Goal: Task Accomplishment & Management: Complete application form

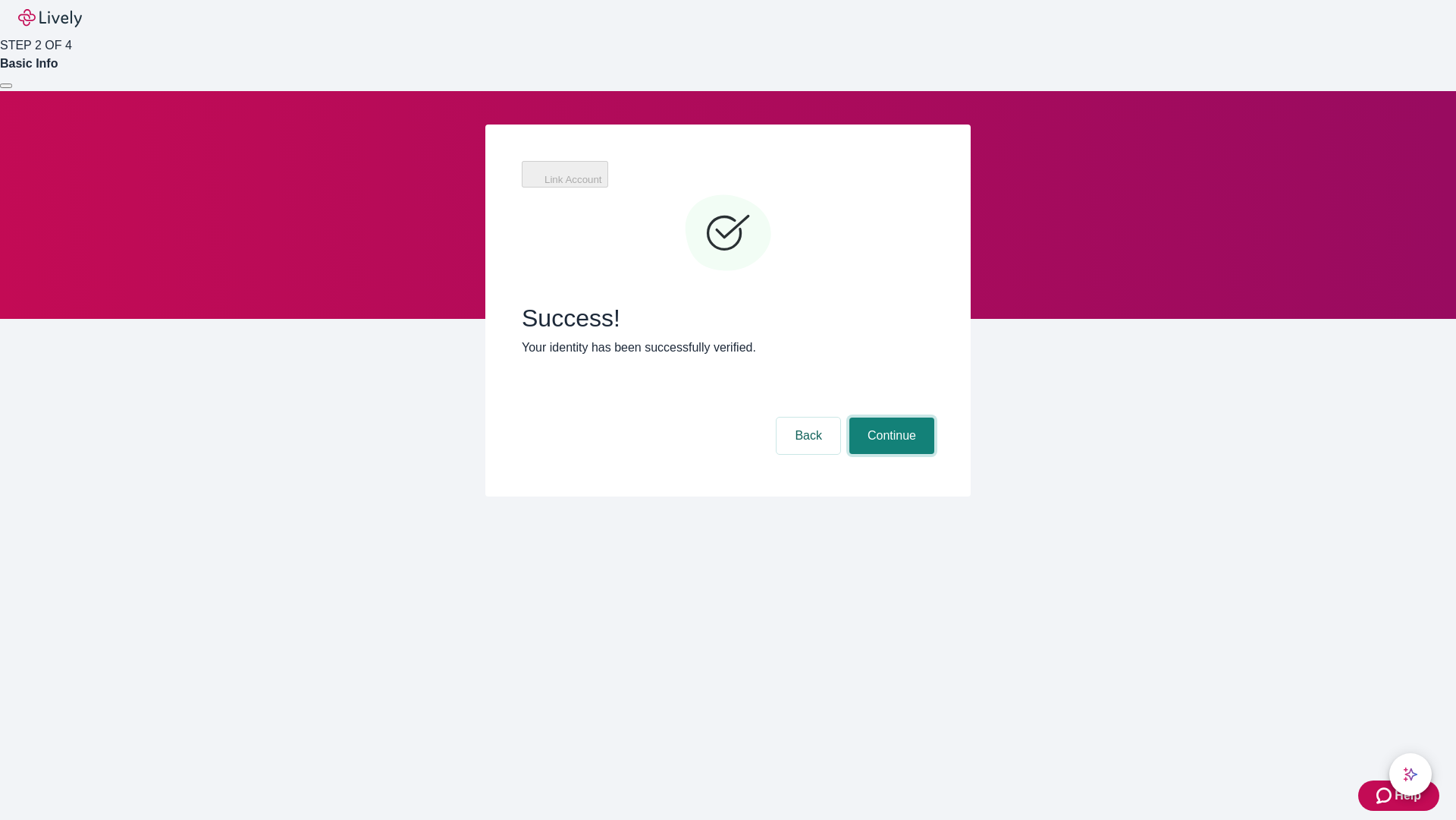
click at [890, 418] on button "Continue" at bounding box center [891, 436] width 85 height 37
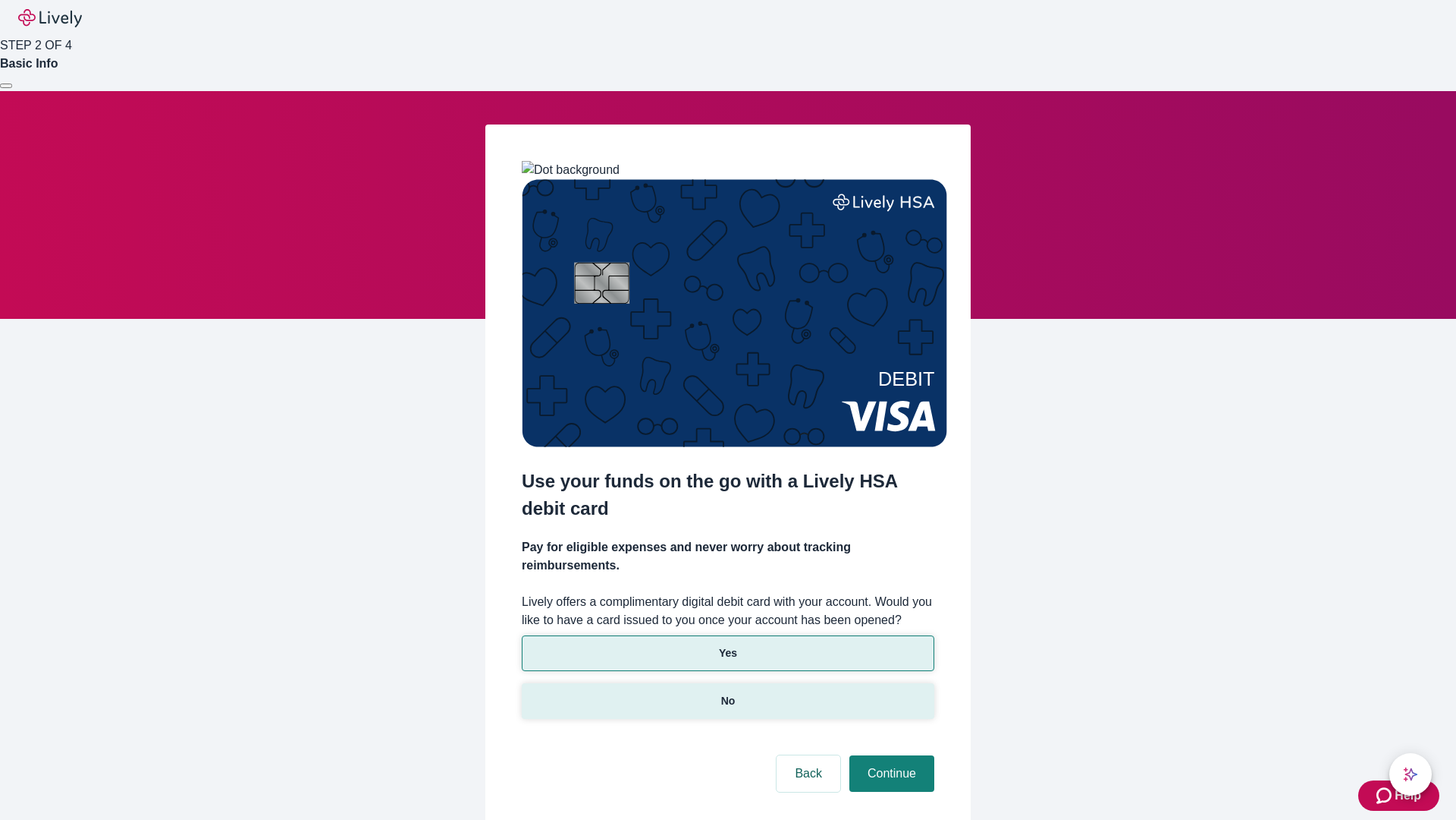
click at [727, 692] on p "No" at bounding box center [729, 701] width 14 height 16
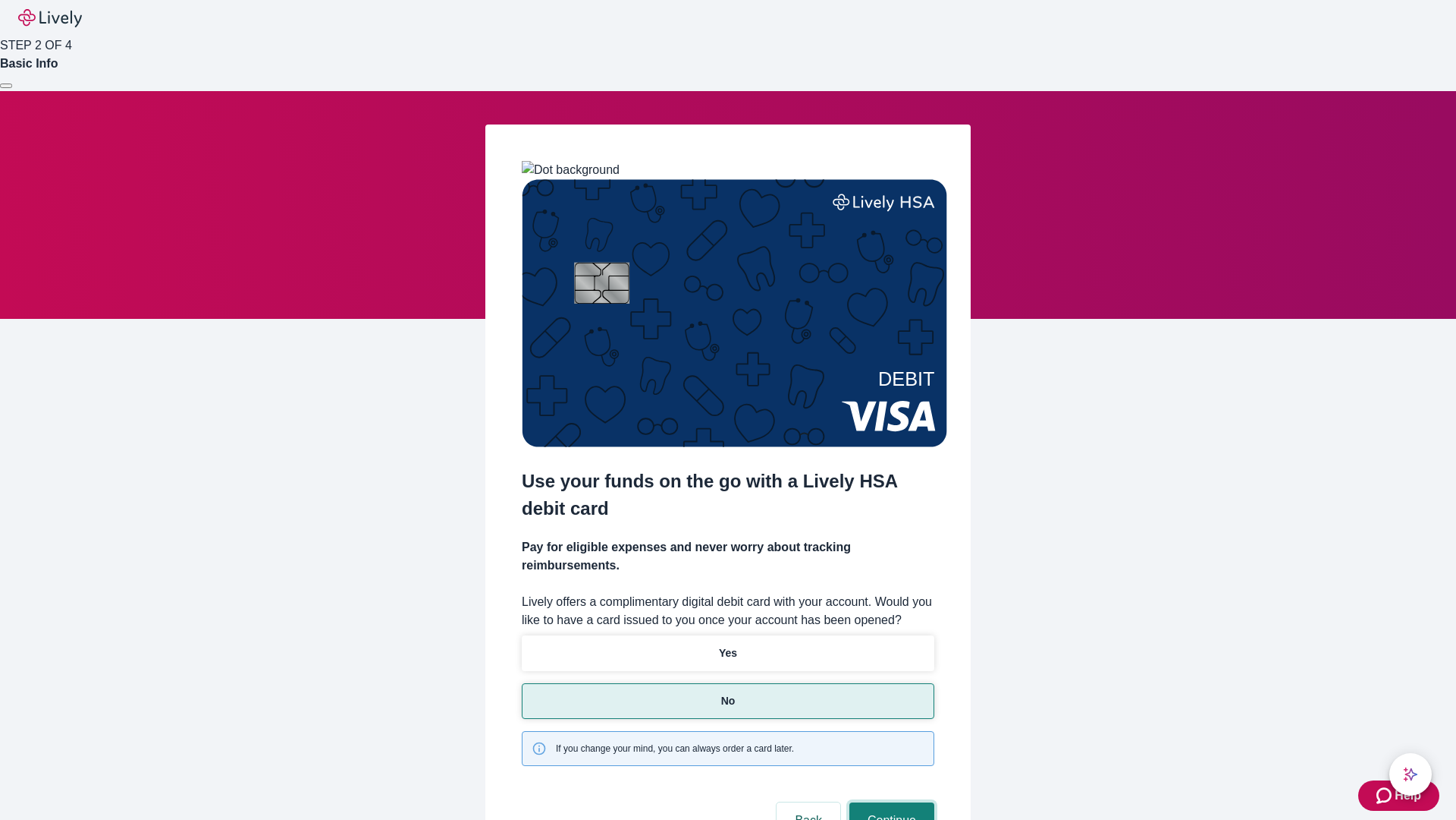
click at [890, 802] on button "Continue" at bounding box center [891, 820] width 85 height 37
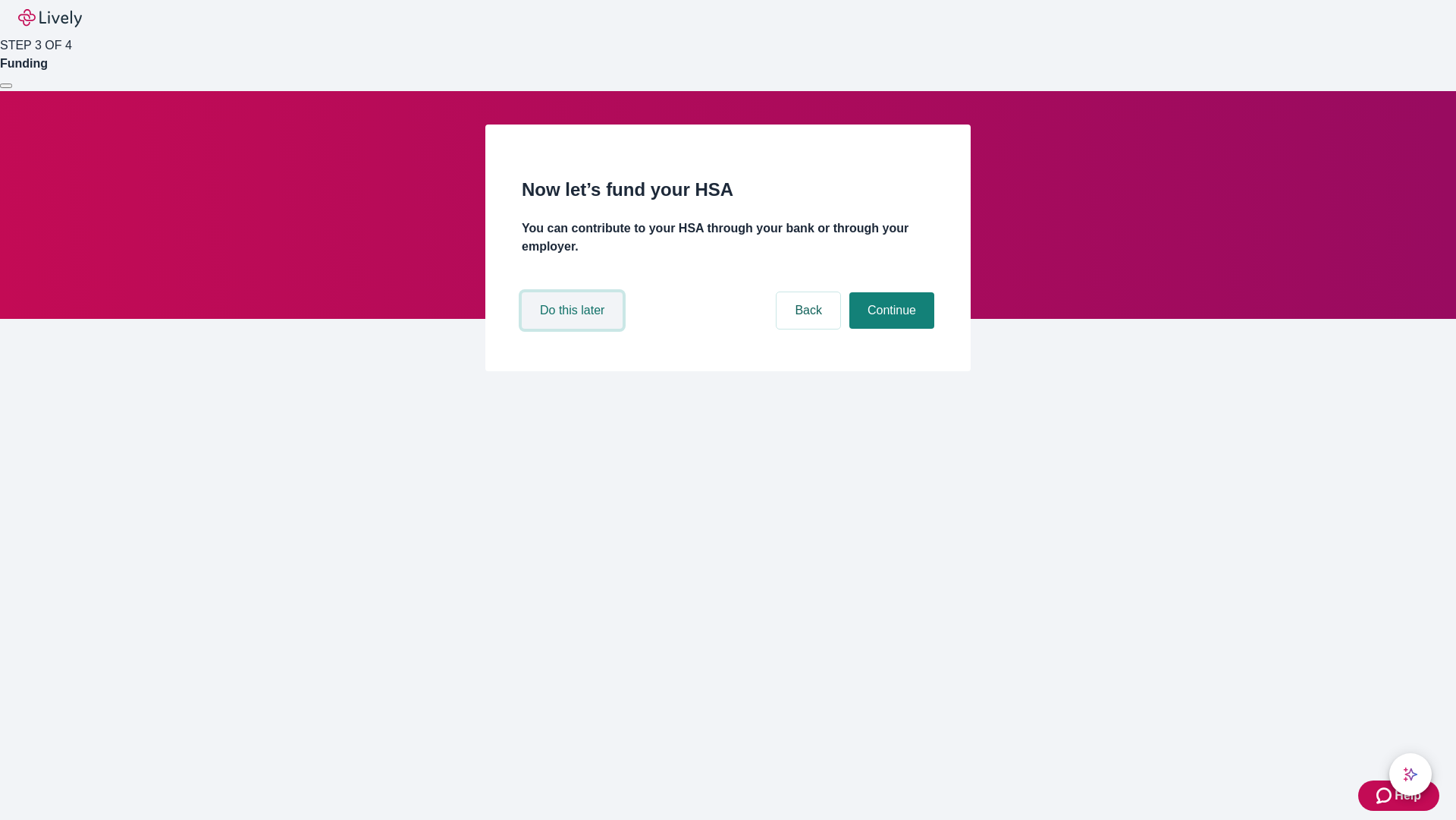
click at [575, 329] on button "Do this later" at bounding box center [572, 310] width 101 height 37
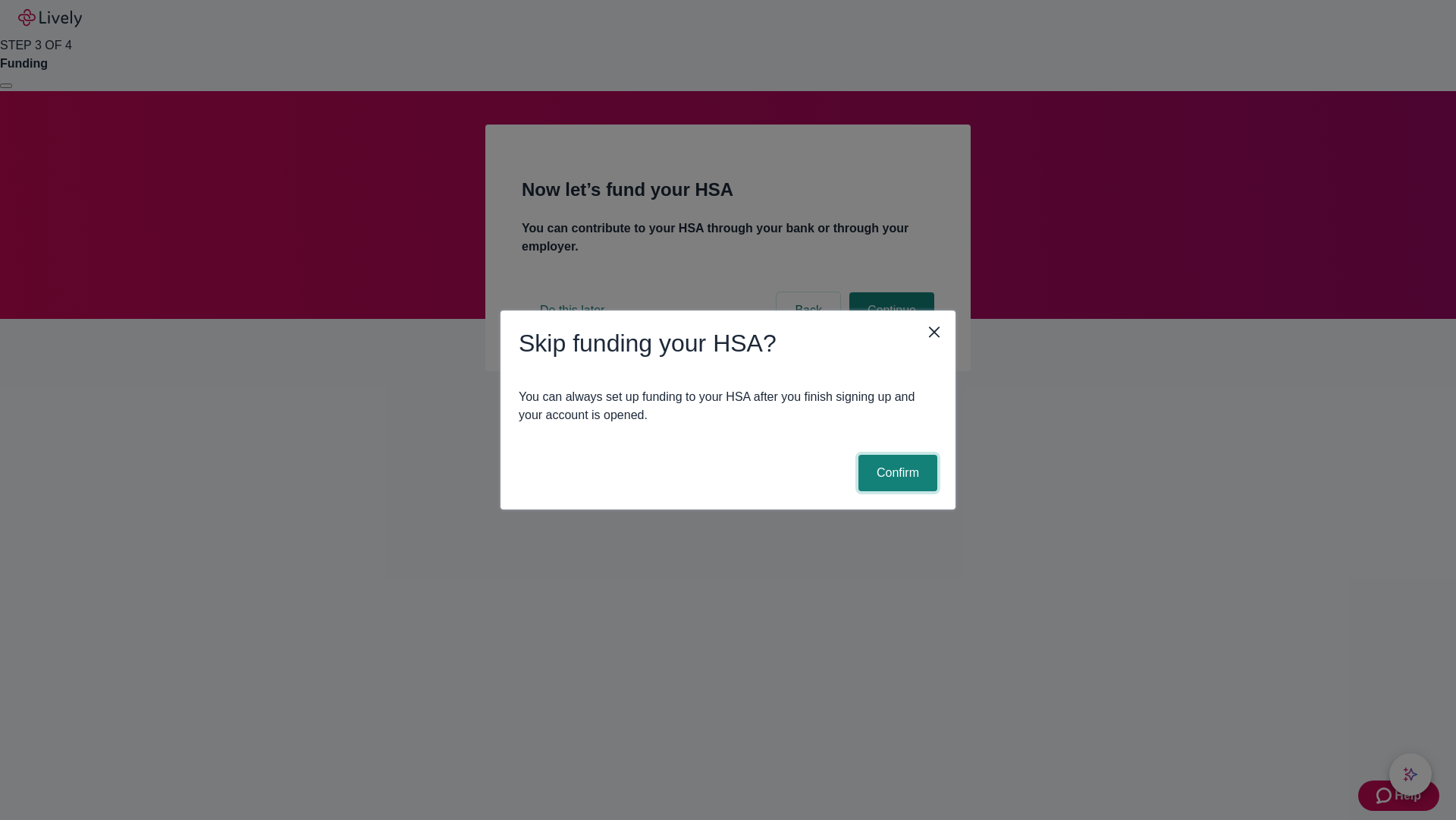
click at [896, 472] on button "Confirm" at bounding box center [898, 472] width 79 height 37
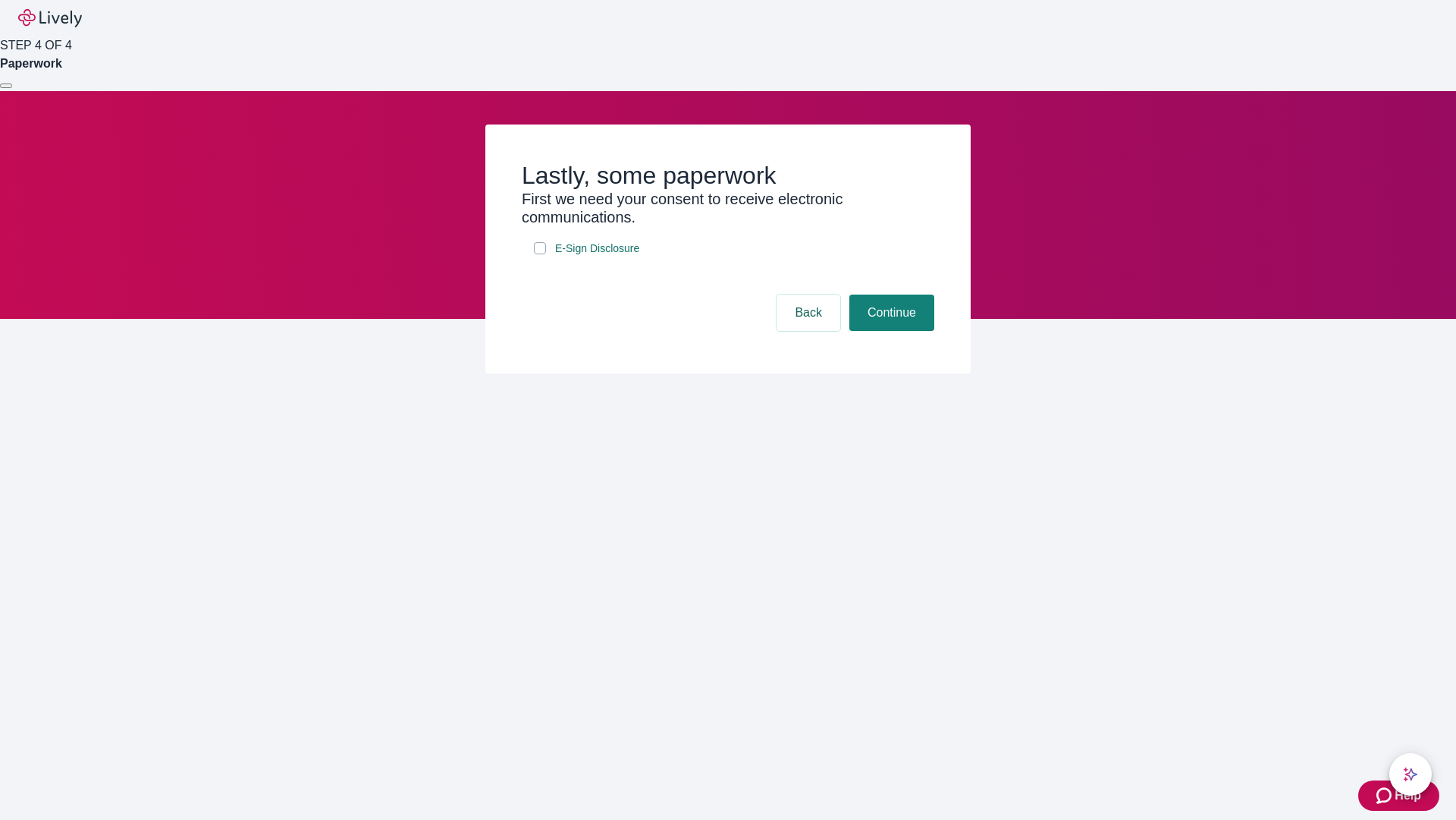
click at [540, 254] on input "E-Sign Disclosure" at bounding box center [540, 249] width 13 height 13
checkbox input "true"
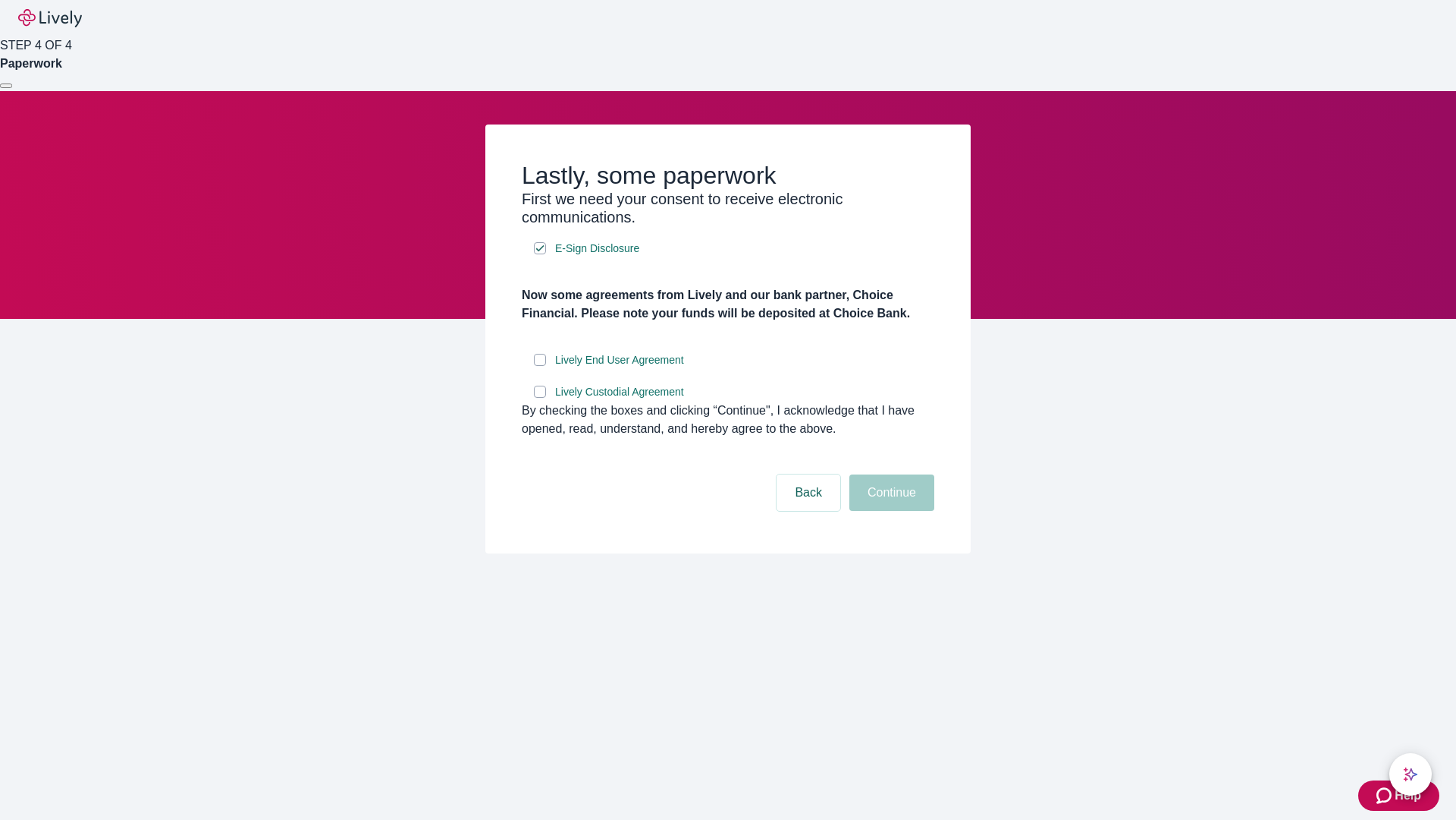
click at [540, 366] on input "Lively End User Agreement" at bounding box center [540, 360] width 13 height 13
checkbox input "true"
click at [540, 398] on input "Lively Custodial Agreement" at bounding box center [540, 392] width 13 height 13
checkbox input "true"
click at [890, 511] on button "Continue" at bounding box center [891, 492] width 85 height 37
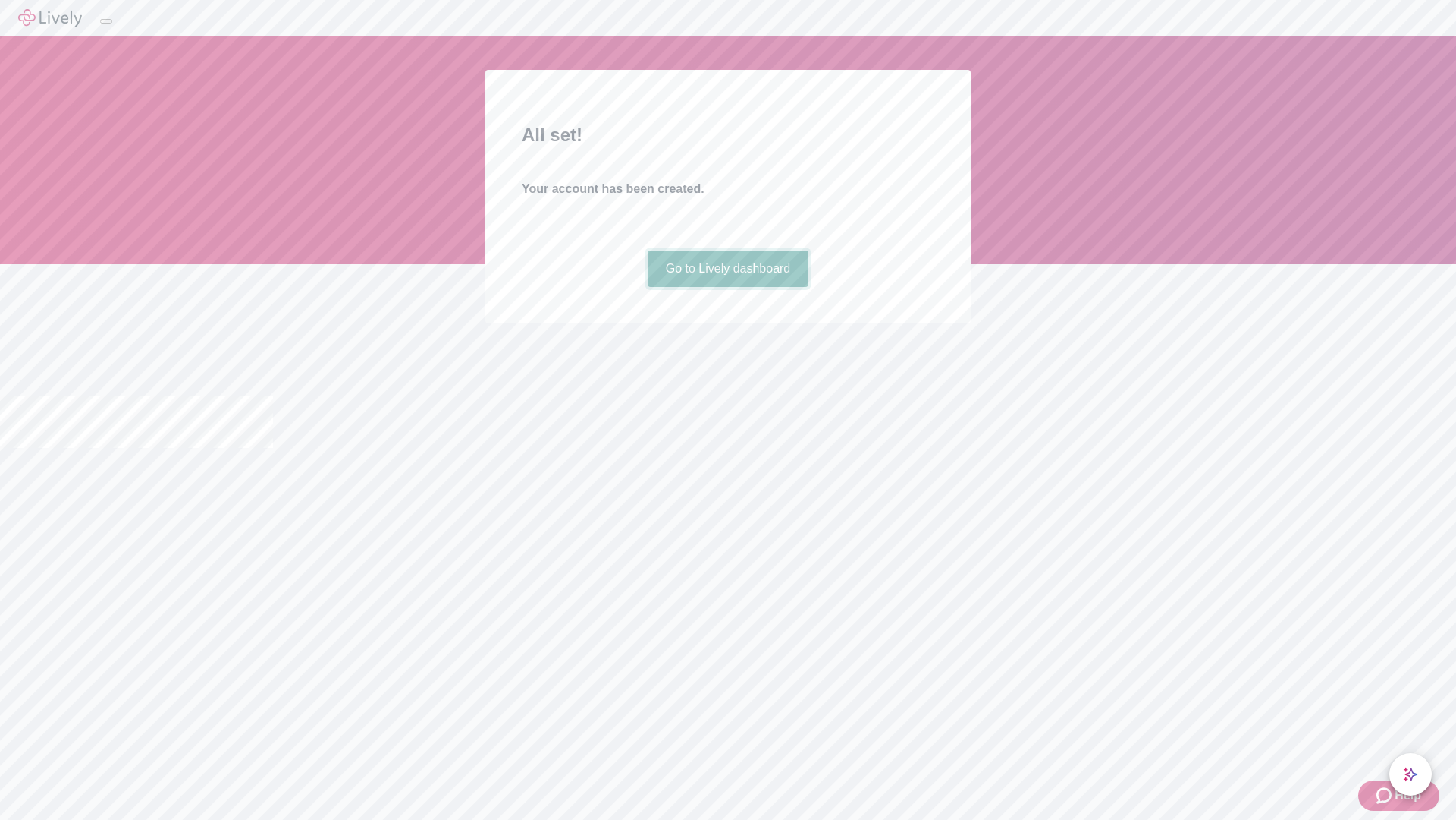
click at [727, 287] on link "Go to Lively dashboard" at bounding box center [729, 269] width 162 height 37
